Goal: Information Seeking & Learning: Learn about a topic

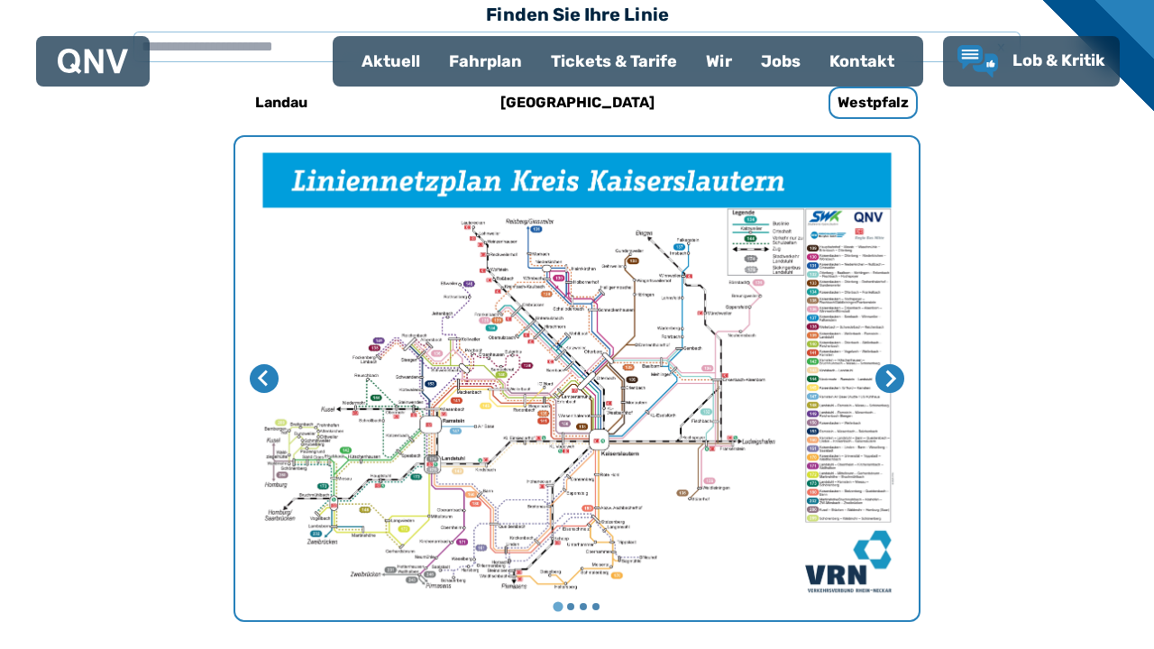
click at [516, 444] on img "1 von 4" at bounding box center [576, 378] width 683 height 483
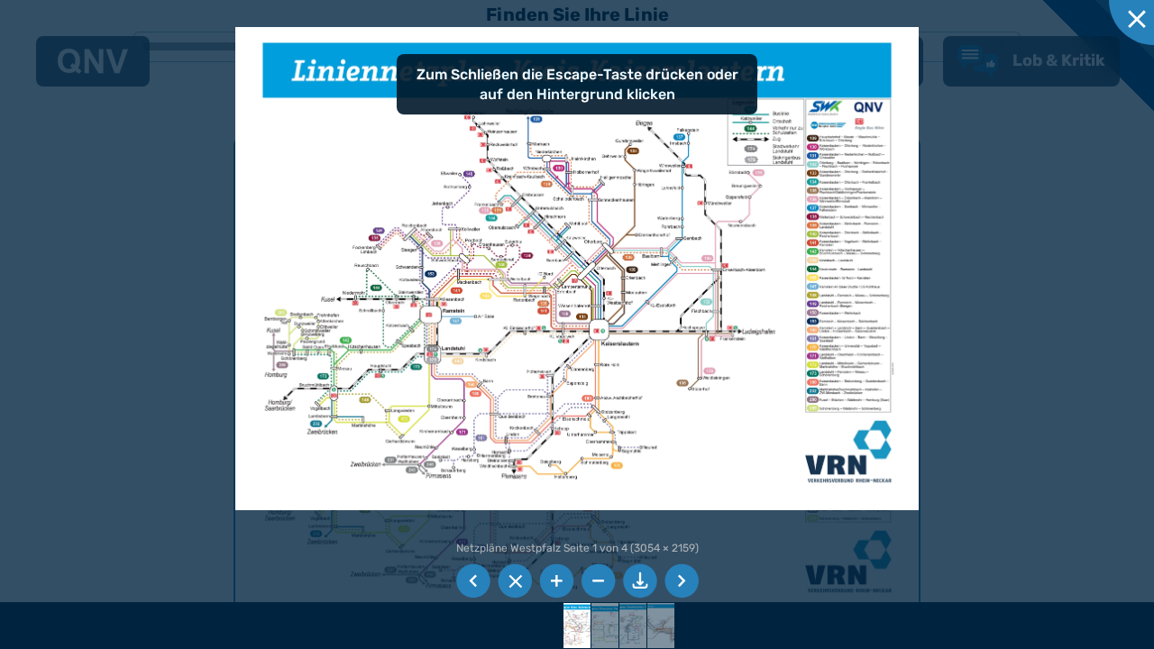
click at [551, 591] on li at bounding box center [556, 581] width 34 height 34
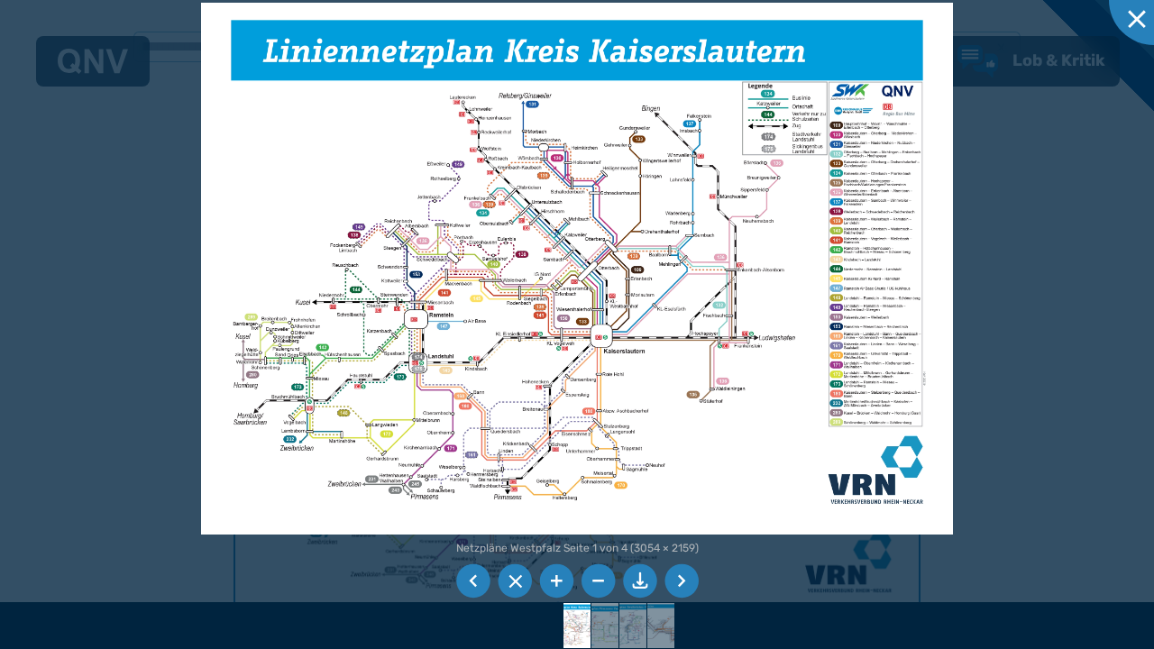
click at [553, 586] on li at bounding box center [556, 581] width 34 height 34
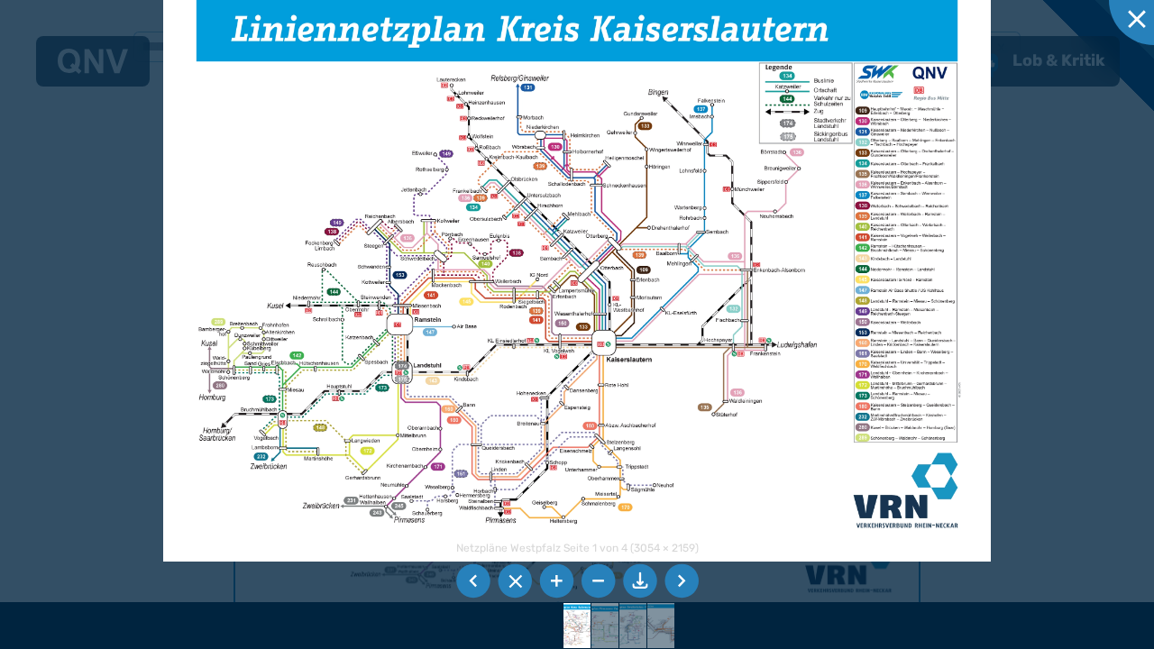
click at [553, 586] on li at bounding box center [556, 581] width 34 height 34
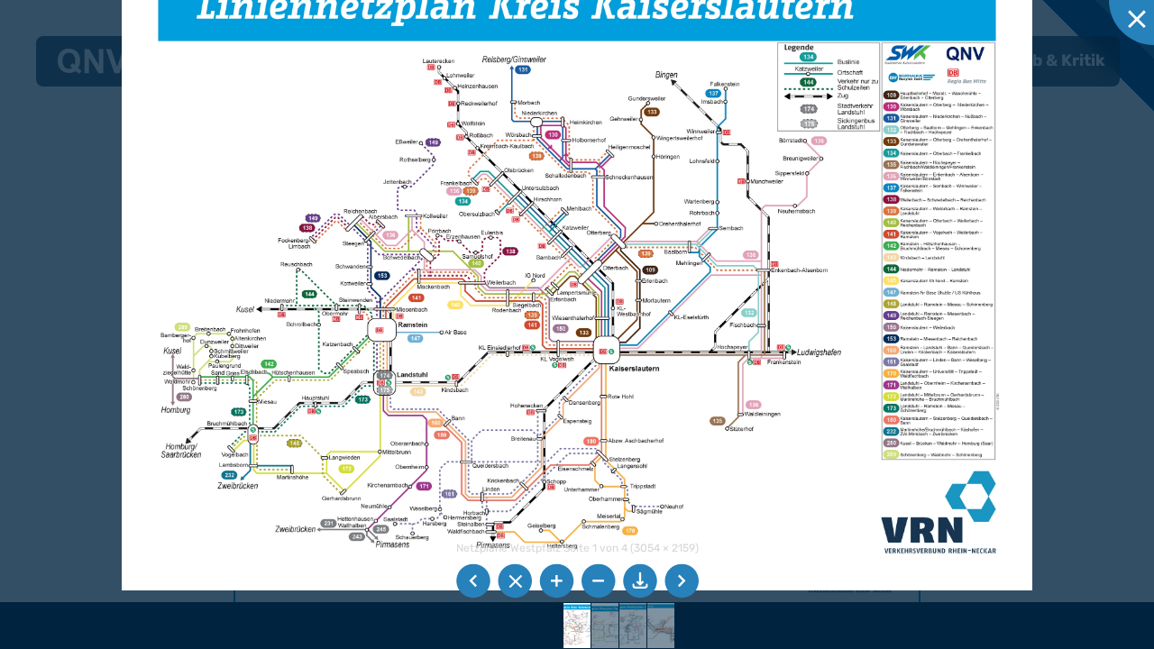
click at [553, 586] on li at bounding box center [556, 581] width 34 height 34
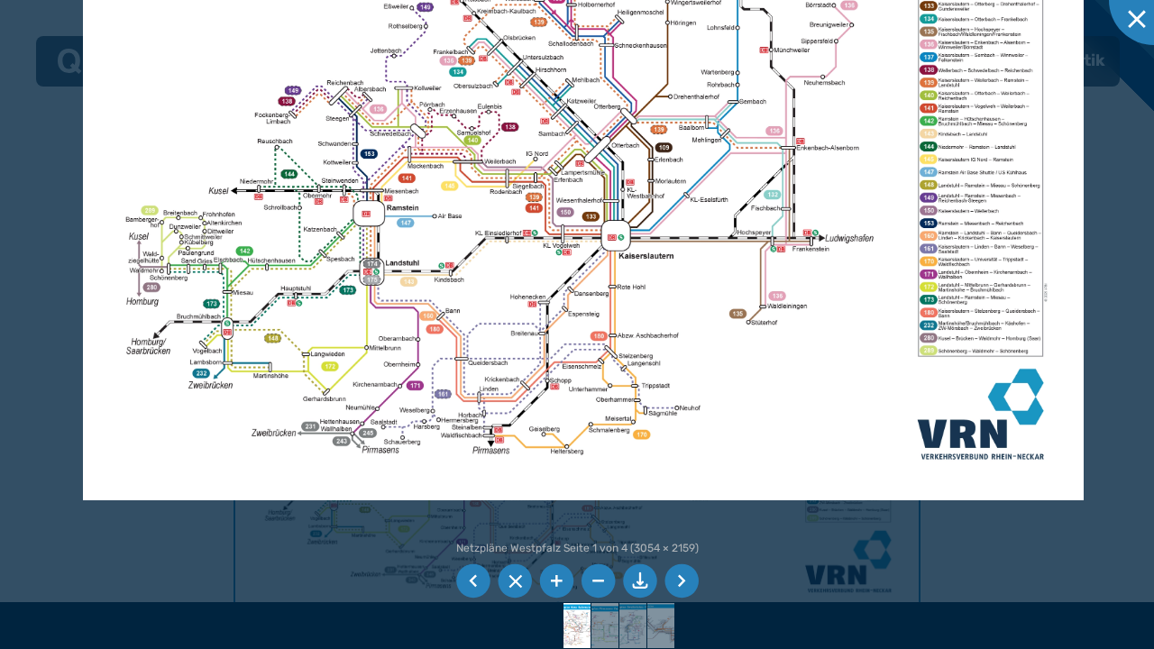
click at [497, 381] on img at bounding box center [583, 146] width 1001 height 708
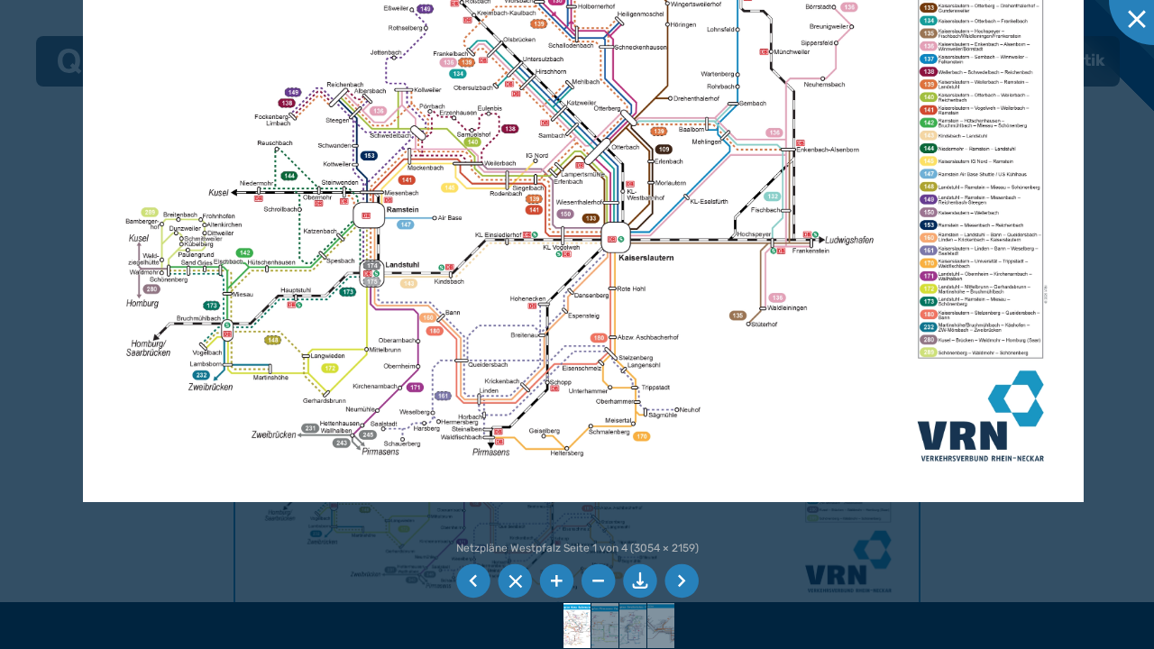
click at [555, 582] on li at bounding box center [556, 581] width 34 height 34
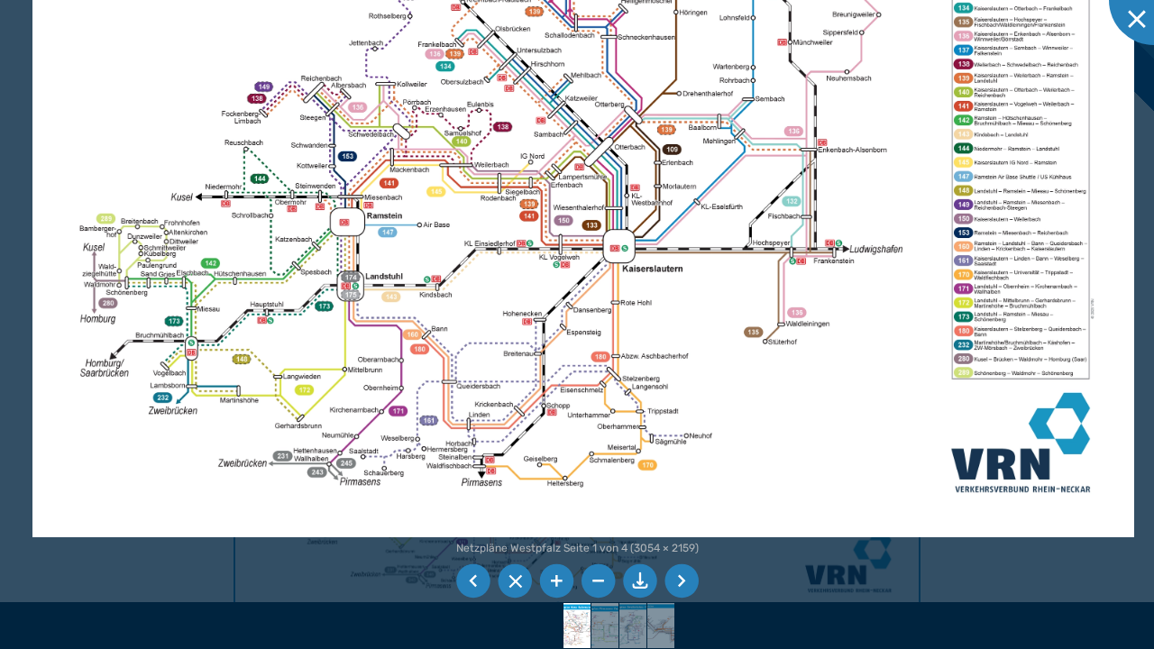
click at [555, 582] on li at bounding box center [556, 581] width 34 height 34
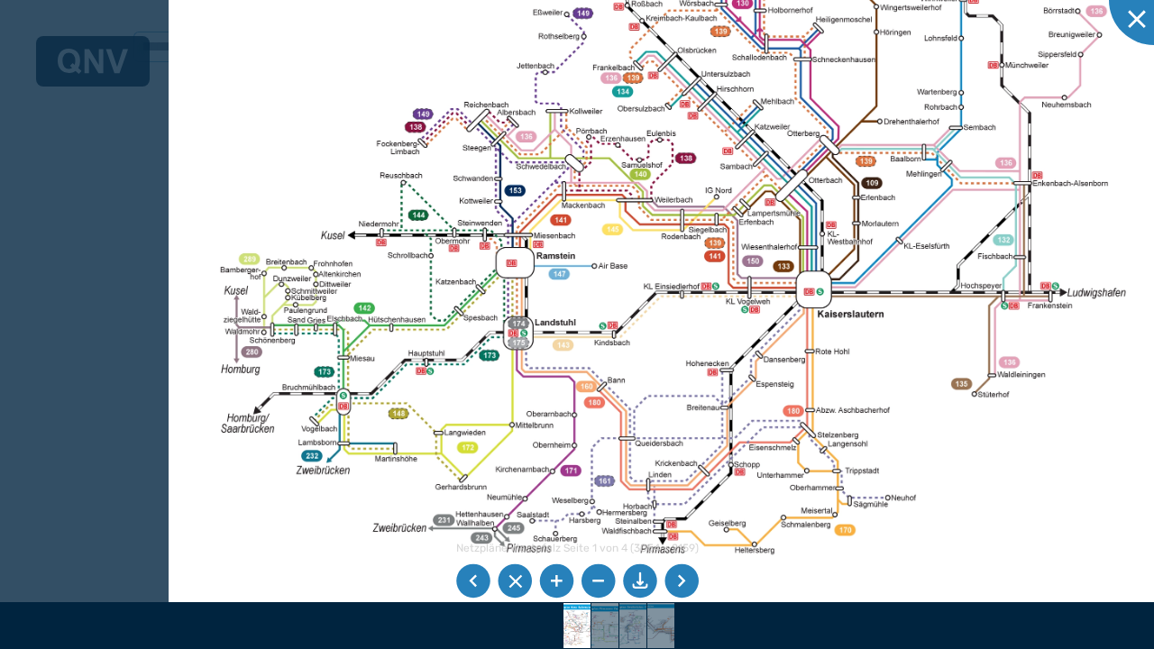
click at [379, 469] on img at bounding box center [774, 181] width 1211 height 856
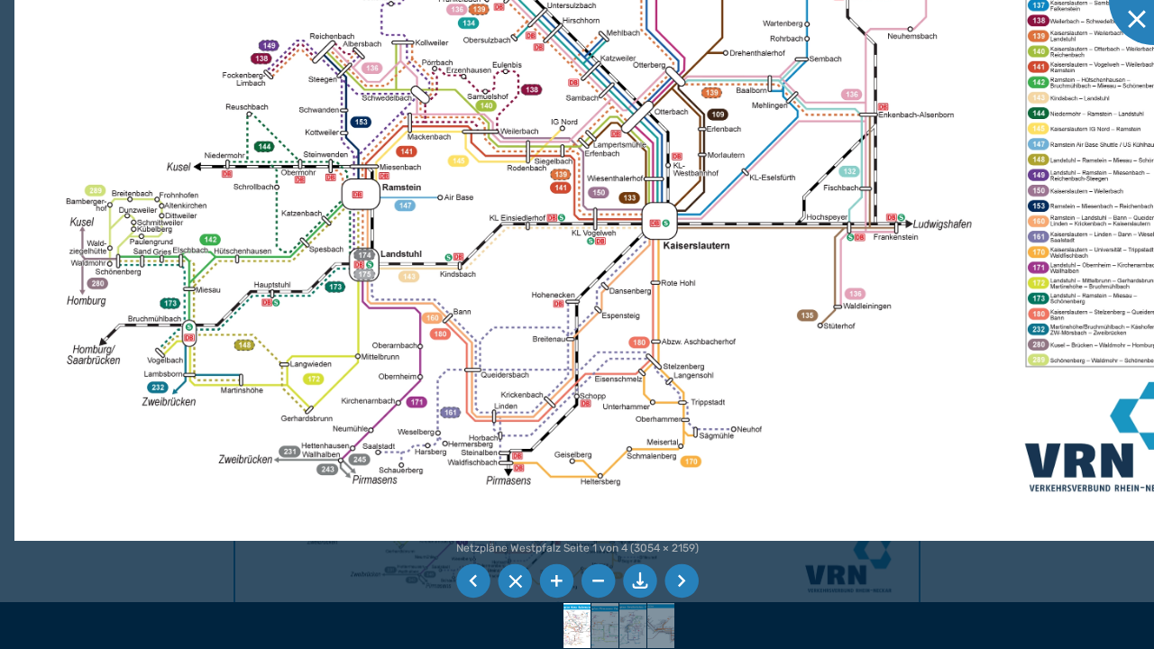
click at [499, 358] on img at bounding box center [619, 113] width 1211 height 856
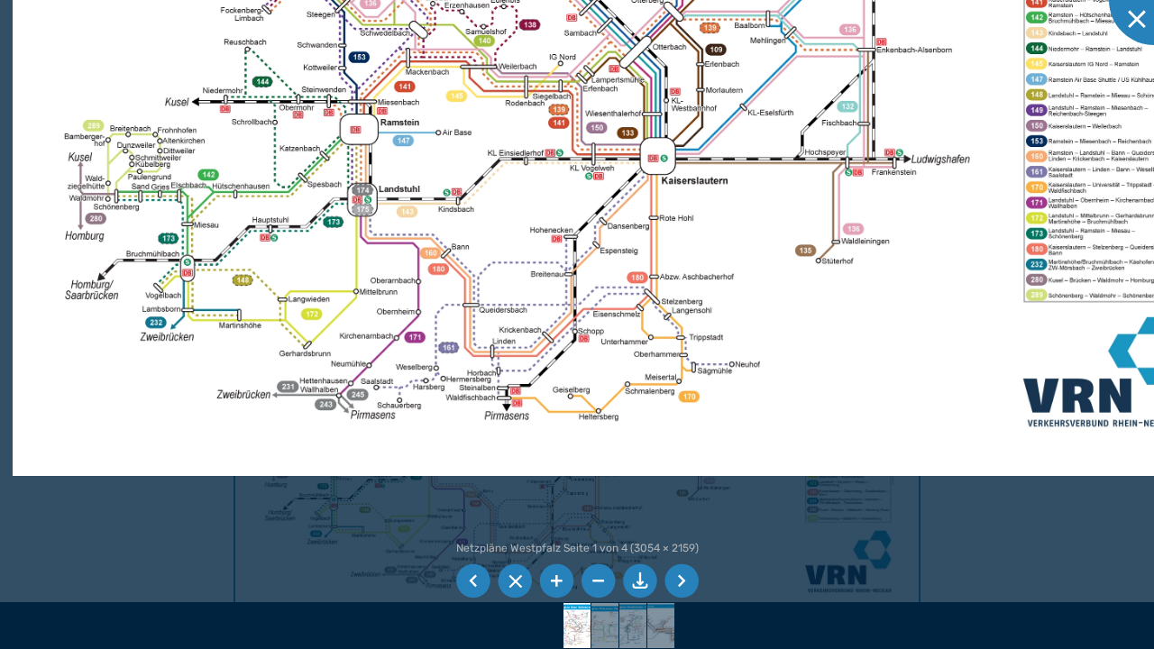
click at [567, 332] on img at bounding box center [618, 48] width 1211 height 856
click at [1133, 15] on div at bounding box center [1154, 0] width 90 height 90
